Goal: Find specific page/section

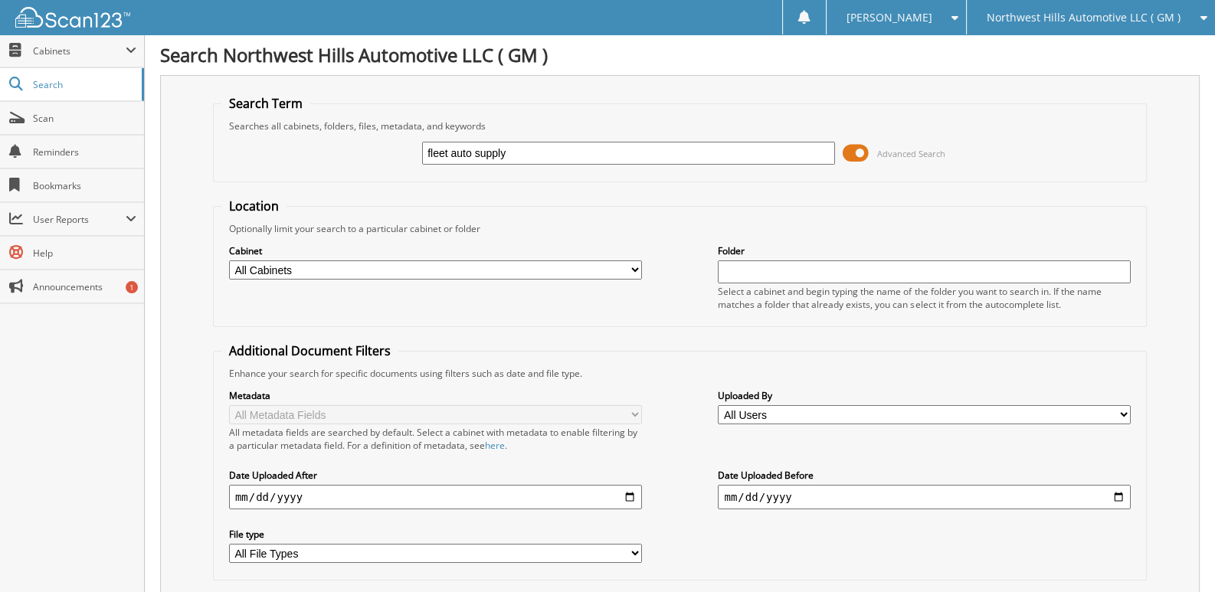
type input "fleet auto supply"
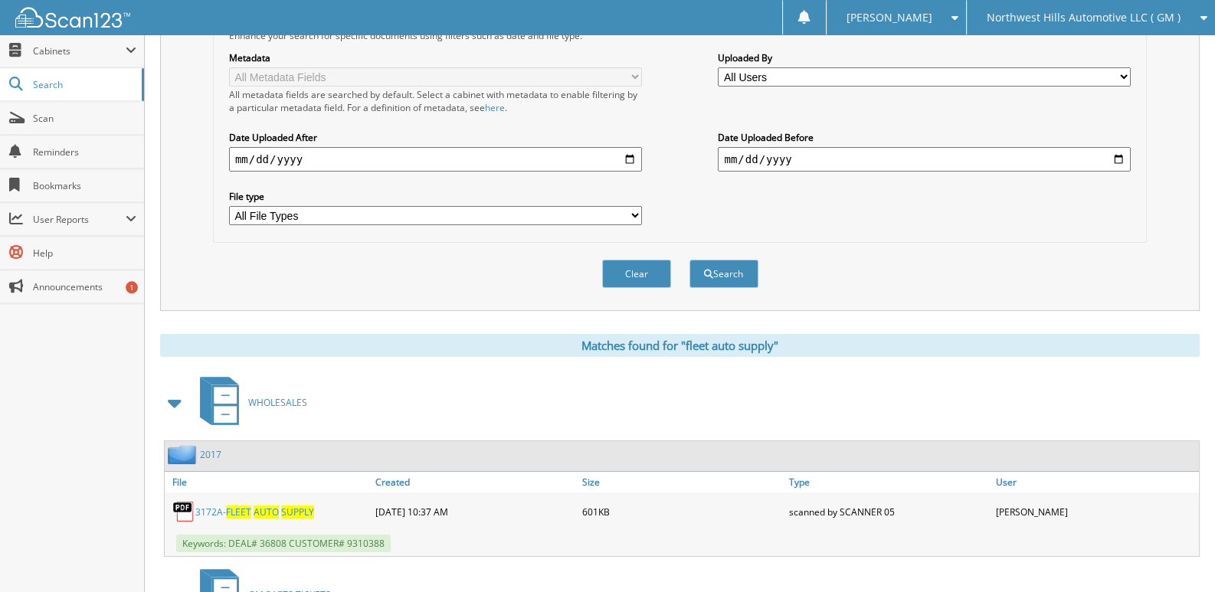
scroll to position [563, 0]
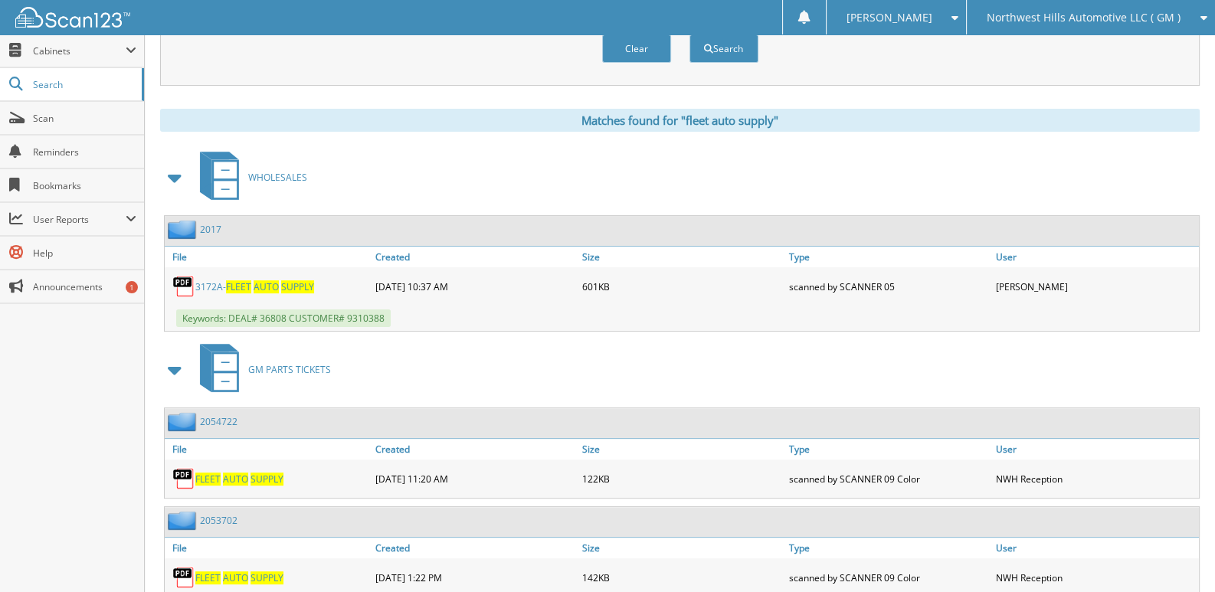
click at [178, 190] on span at bounding box center [175, 178] width 21 height 28
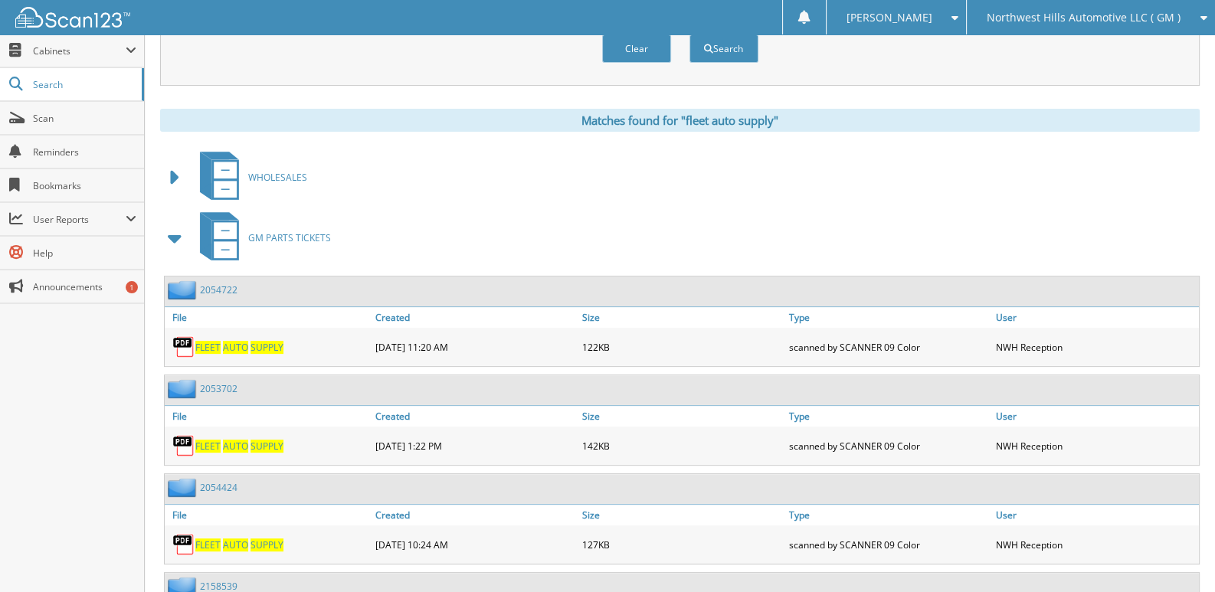
click at [171, 251] on span at bounding box center [175, 238] width 21 height 28
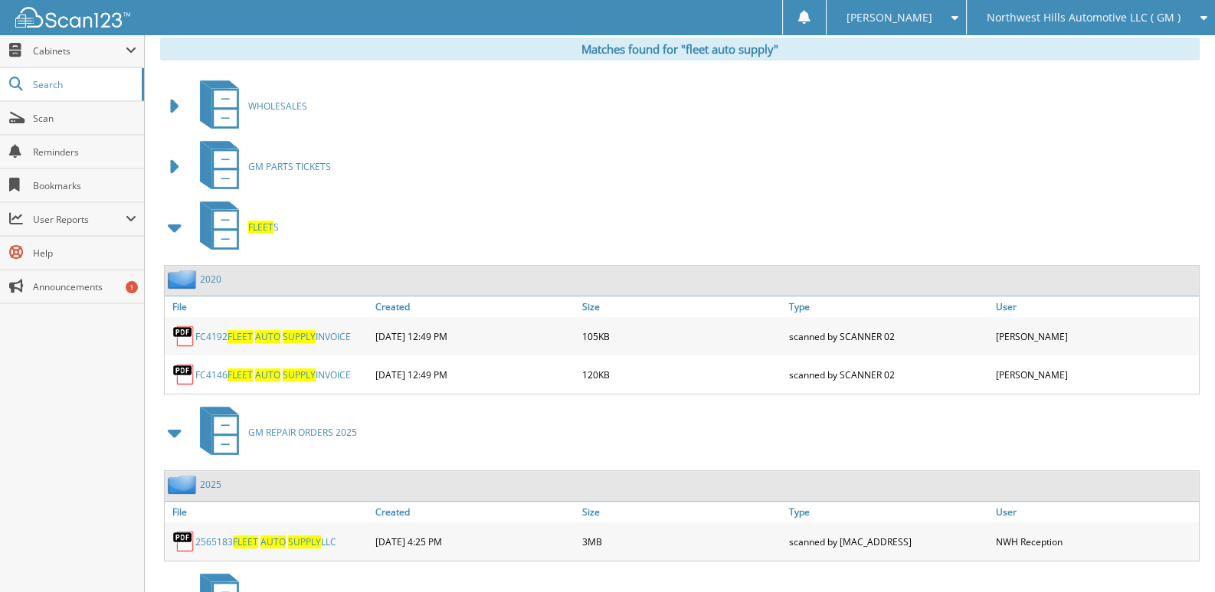
scroll to position [724, 0]
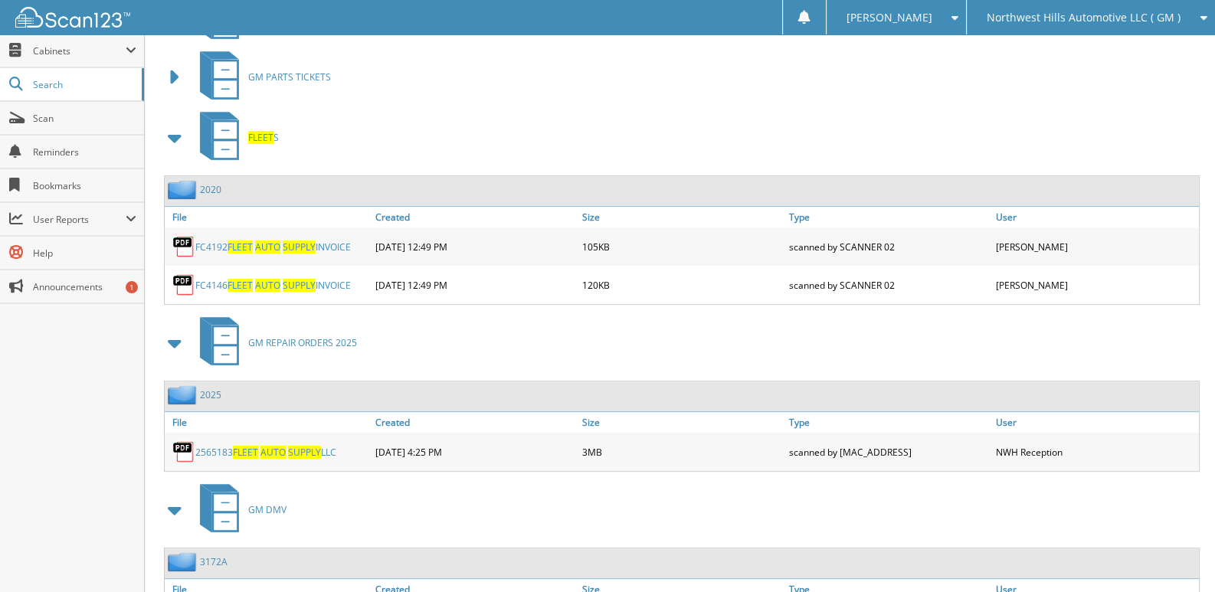
click at [176, 149] on span at bounding box center [175, 138] width 21 height 28
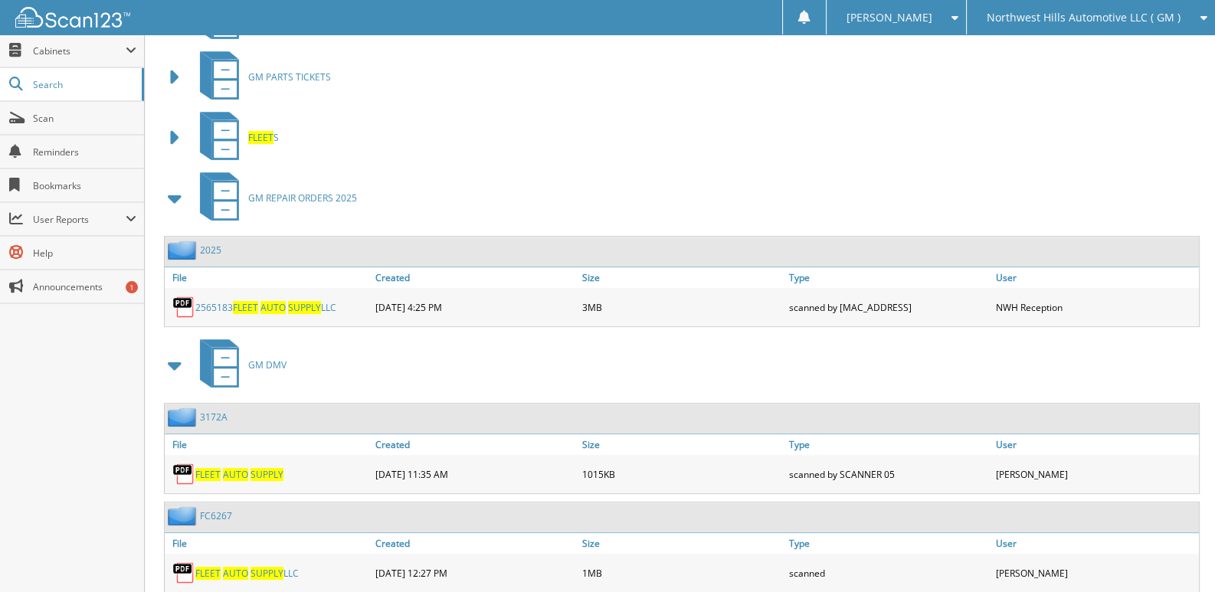
click at [182, 217] on span at bounding box center [175, 198] width 31 height 37
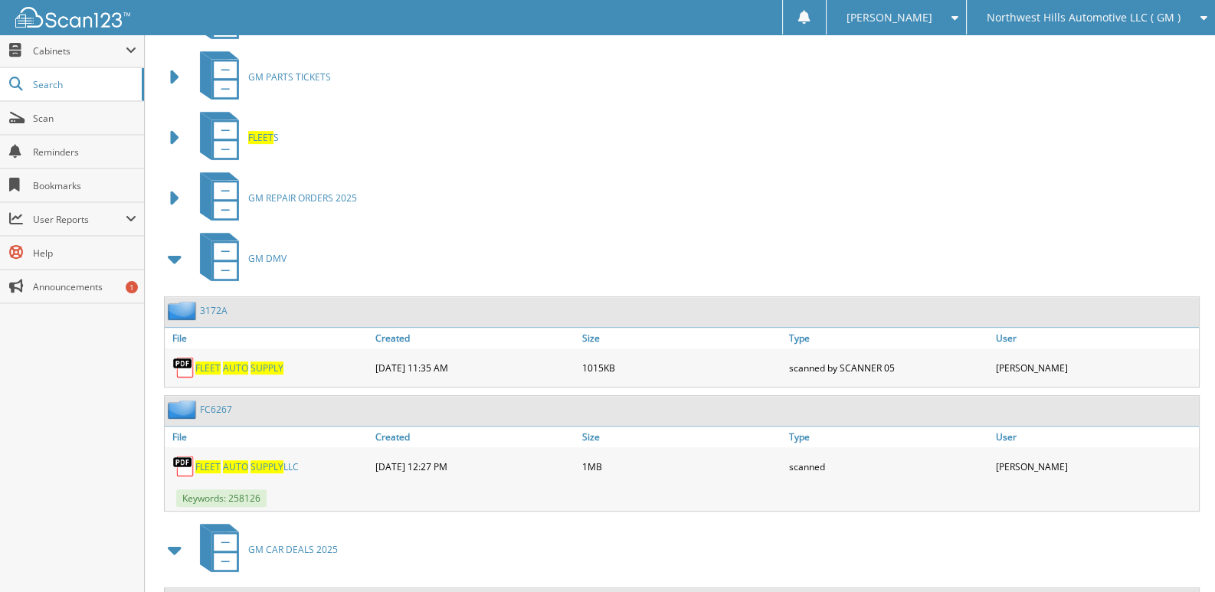
click at [175, 263] on span at bounding box center [175, 259] width 21 height 28
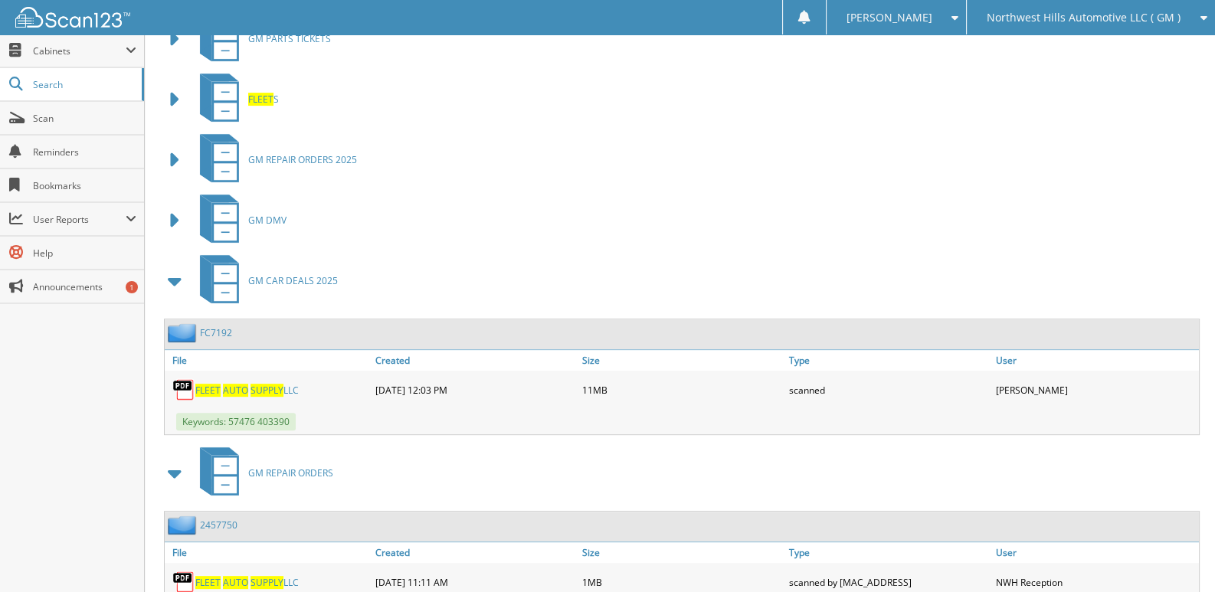
scroll to position [804, 0]
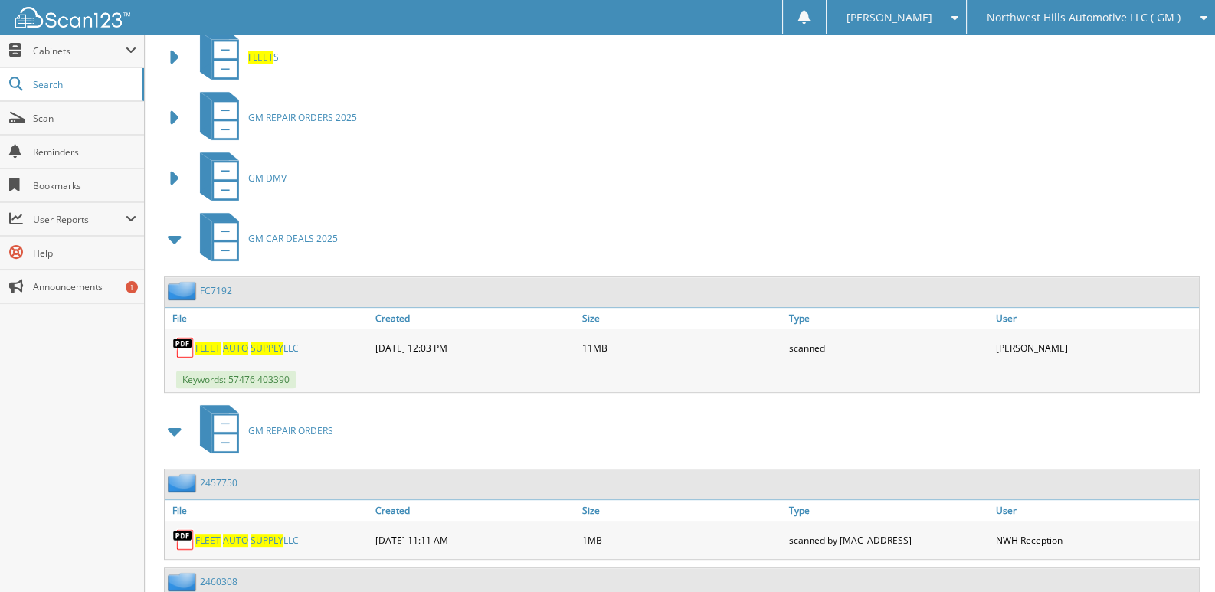
click at [229, 355] on span "AUTO" at bounding box center [235, 348] width 25 height 13
